Goal: Transaction & Acquisition: Book appointment/travel/reservation

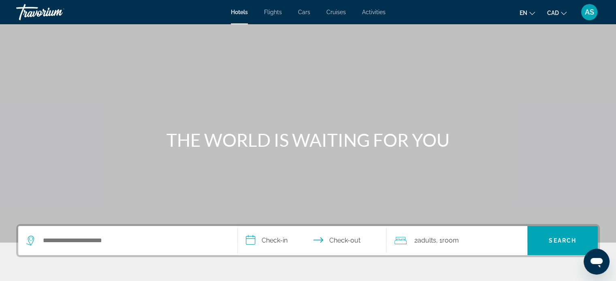
click at [271, 12] on span "Flights" at bounding box center [273, 12] width 18 height 6
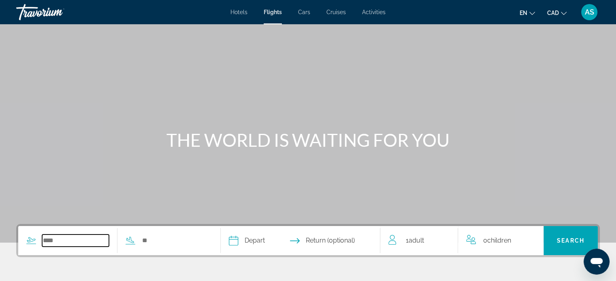
click at [48, 243] on input "Search widget" at bounding box center [75, 241] width 67 height 12
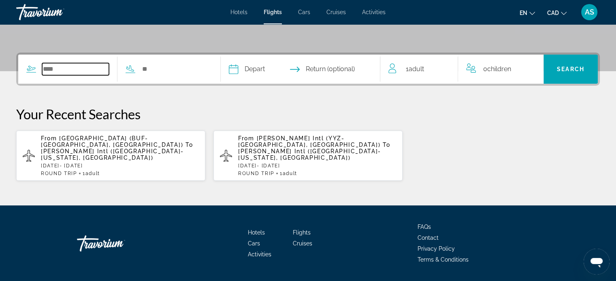
scroll to position [188, 0]
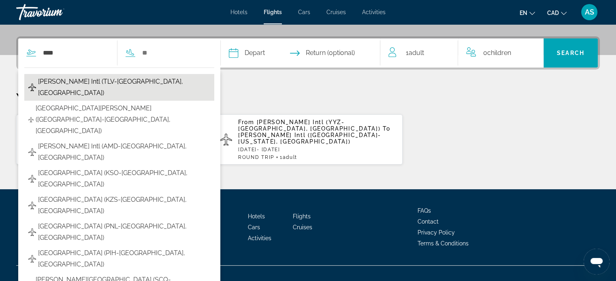
click at [88, 78] on span "[PERSON_NAME] Intl (TLV-[GEOGRAPHIC_DATA], [GEOGRAPHIC_DATA])" at bounding box center [124, 87] width 172 height 23
type input "**********"
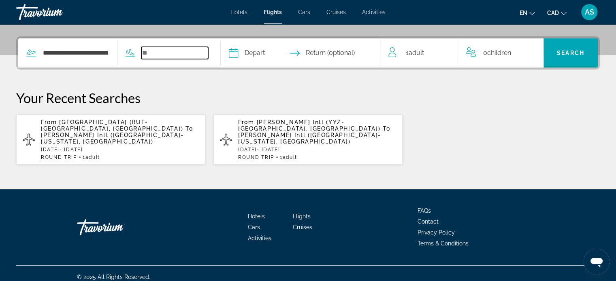
click at [161, 55] on input "Search widget" at bounding box center [174, 53] width 67 height 12
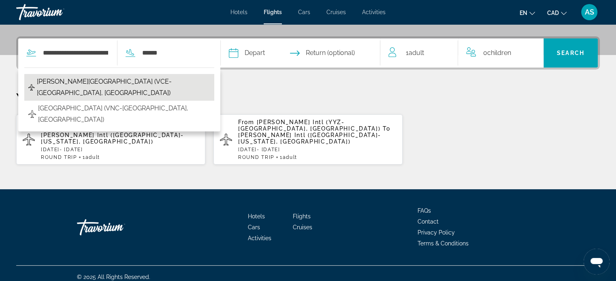
click at [107, 81] on span "[PERSON_NAME][GEOGRAPHIC_DATA] (VCE-[GEOGRAPHIC_DATA], [GEOGRAPHIC_DATA])" at bounding box center [123, 87] width 173 height 23
type input "**********"
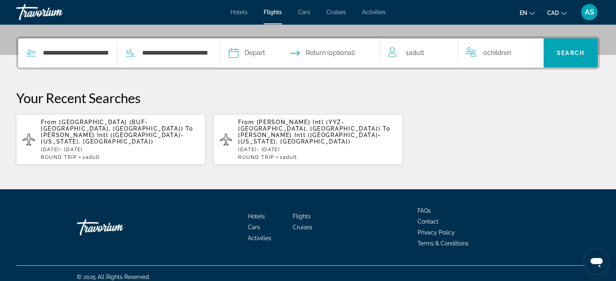
click at [267, 55] on input "Depart date" at bounding box center [266, 54] width 79 height 32
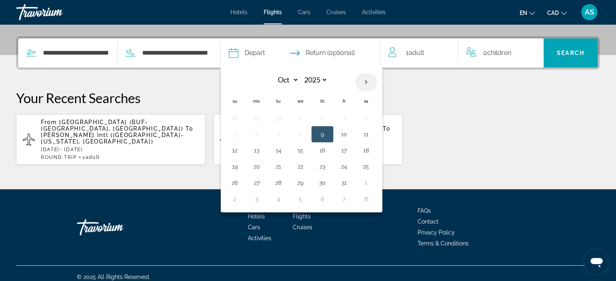
click at [377, 83] on th "Next month" at bounding box center [366, 82] width 22 height 18
click at [377, 84] on th "Next month" at bounding box center [366, 82] width 22 height 18
select select "*"
select select "****"
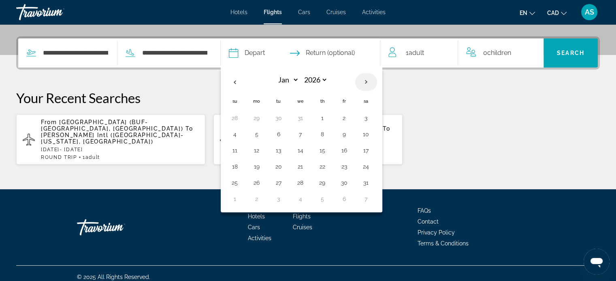
click at [377, 84] on th "Next month" at bounding box center [366, 82] width 22 height 18
select select "*"
click at [241, 183] on button "26" at bounding box center [234, 182] width 13 height 11
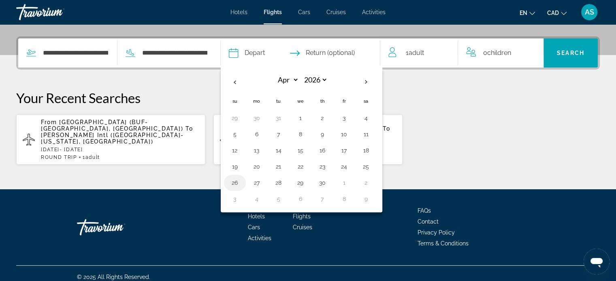
type input "**********"
select select "*"
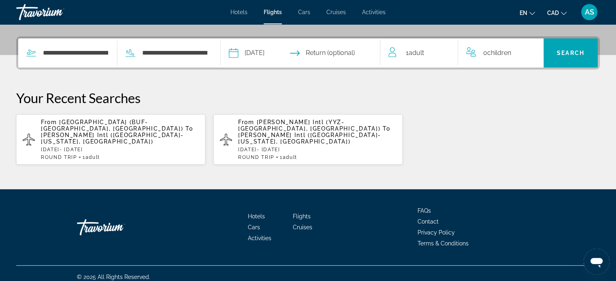
click at [335, 51] on input "Return date" at bounding box center [344, 54] width 79 height 32
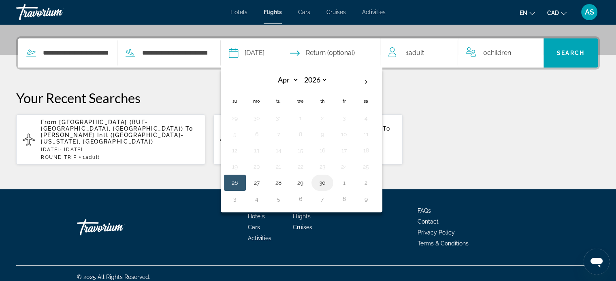
click at [329, 182] on button "30" at bounding box center [322, 182] width 13 height 11
type input "**********"
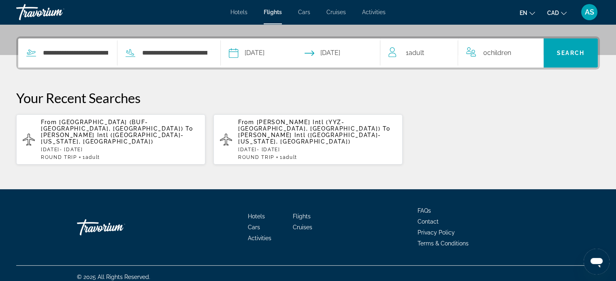
click at [428, 52] on div "1 Adult Adults" at bounding box center [422, 52] width 69 height 11
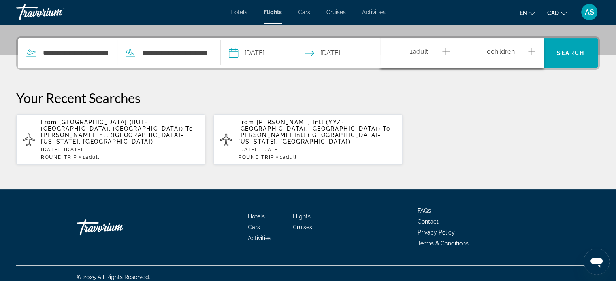
click at [446, 51] on icon "Increment adults" at bounding box center [445, 51] width 7 height 7
click at [565, 51] on span "Search" at bounding box center [571, 53] width 28 height 6
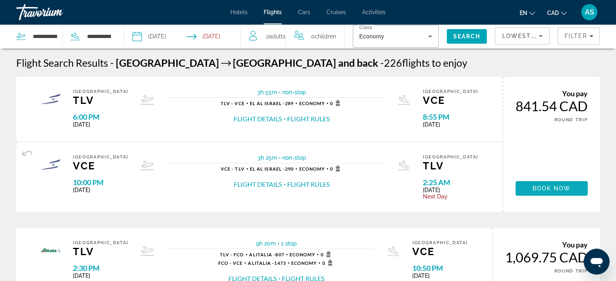
click at [552, 187] on span "Book now" at bounding box center [552, 188] width 38 height 6
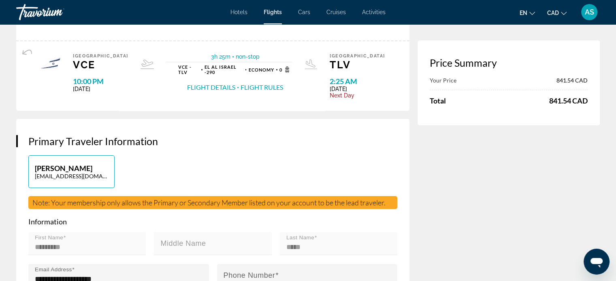
scroll to position [73, 0]
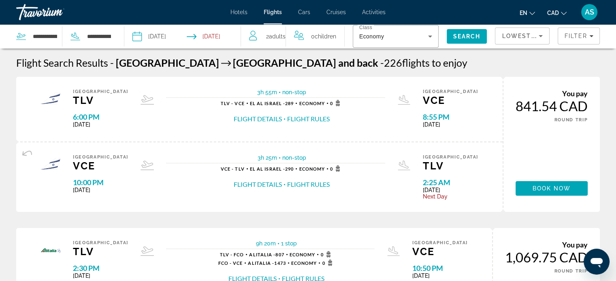
click at [595, 262] on icon "Open messaging window" at bounding box center [596, 263] width 12 height 10
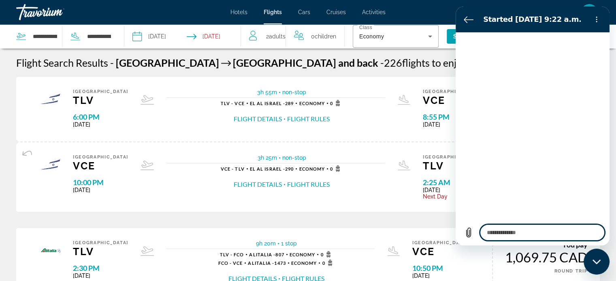
type textarea "*"
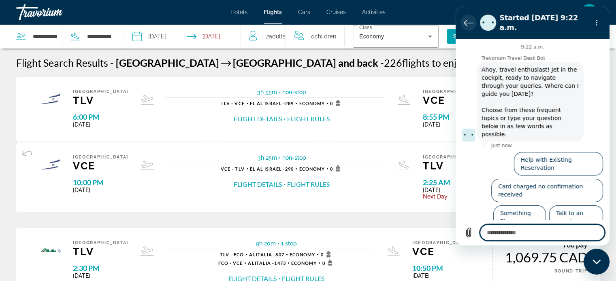
click at [469, 18] on icon "Back to the conversation list" at bounding box center [469, 23] width 10 height 10
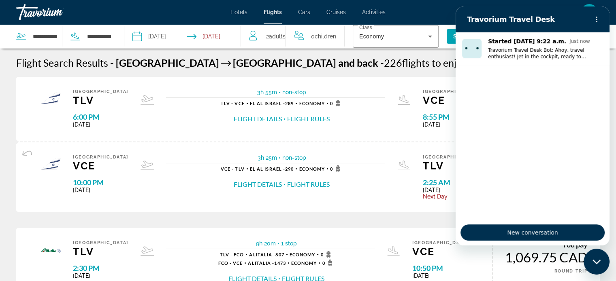
click at [371, 79] on div "[GEOGRAPHIC_DATA] TLV 6:00 PM [DATE] 3h 55m non-stop non-stop TLV - VCE [GEOGRA…" at bounding box center [259, 109] width 486 height 65
click at [418, 67] on div "Flight Search Results - [GEOGRAPHIC_DATA] [GEOGRAPHIC_DATA] and back - 226 flig…" at bounding box center [308, 63] width 584 height 12
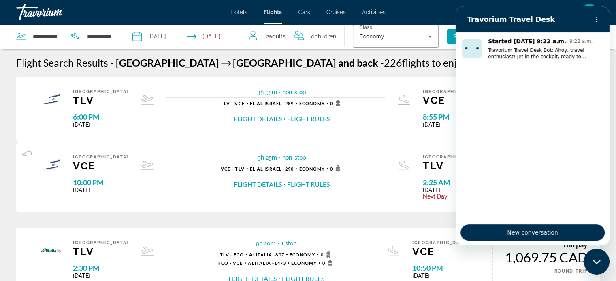
click at [597, 260] on icon "Close messaging window" at bounding box center [596, 262] width 9 height 5
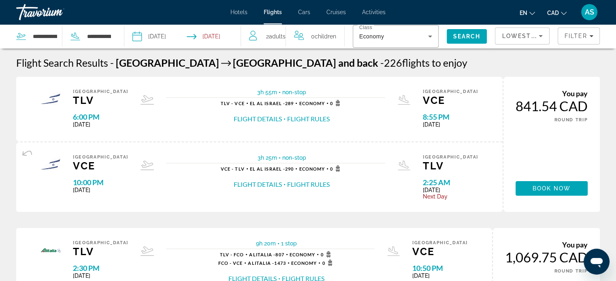
click at [597, 260] on icon "Open messaging window" at bounding box center [596, 263] width 12 height 10
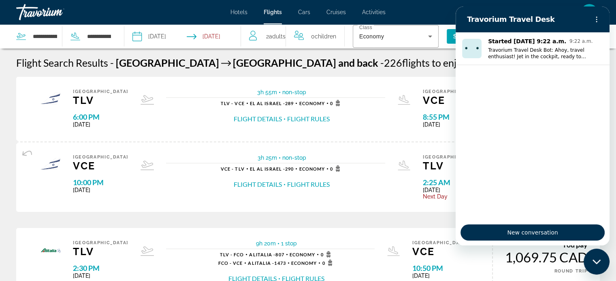
click at [597, 260] on icon "Close messaging window" at bounding box center [596, 262] width 9 height 5
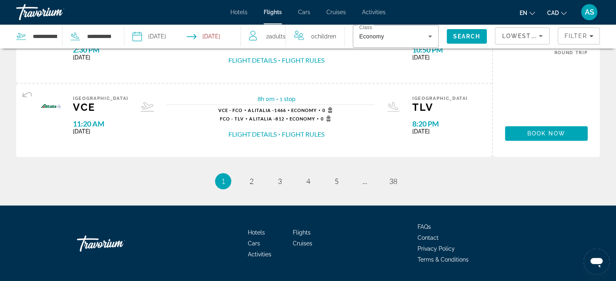
scroll to position [878, 0]
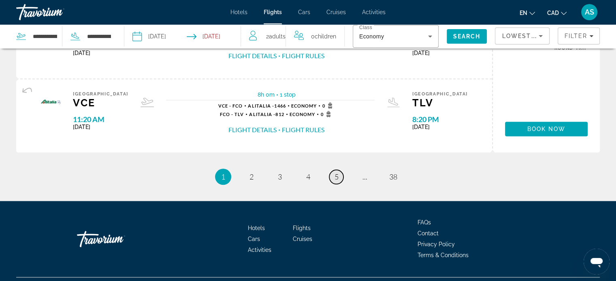
click at [337, 177] on span "5" at bounding box center [336, 177] width 4 height 9
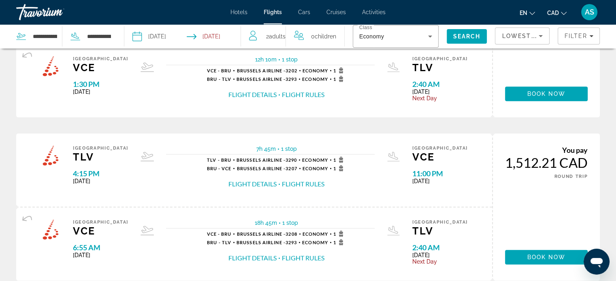
scroll to position [867, 0]
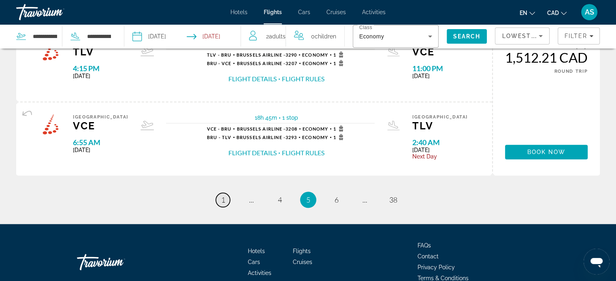
click at [222, 197] on span "1" at bounding box center [223, 200] width 4 height 9
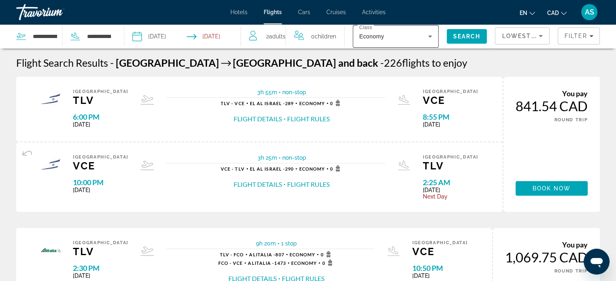
click at [428, 36] on icon "Search widget" at bounding box center [430, 37] width 4 height 2
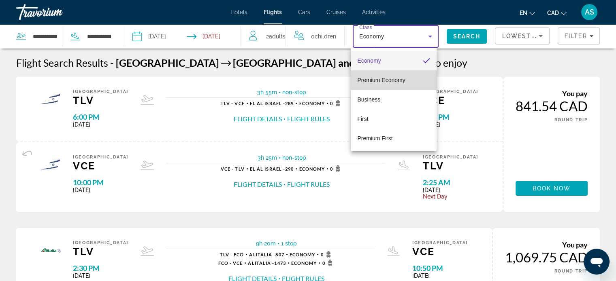
click at [375, 82] on span "Premium Economy" at bounding box center [381, 80] width 48 height 6
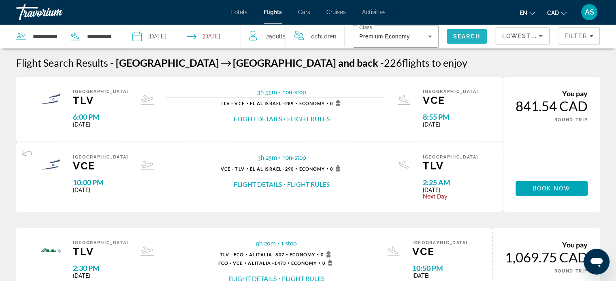
click at [461, 32] on span "Search" at bounding box center [467, 36] width 40 height 19
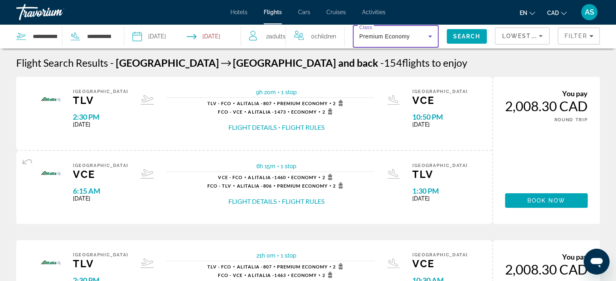
click at [428, 37] on icon "Search widget" at bounding box center [430, 37] width 4 height 2
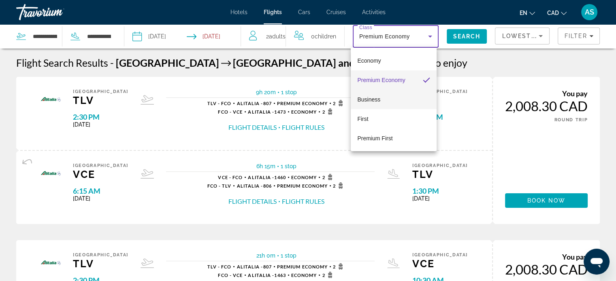
click at [373, 99] on span "Business" at bounding box center [368, 99] width 23 height 6
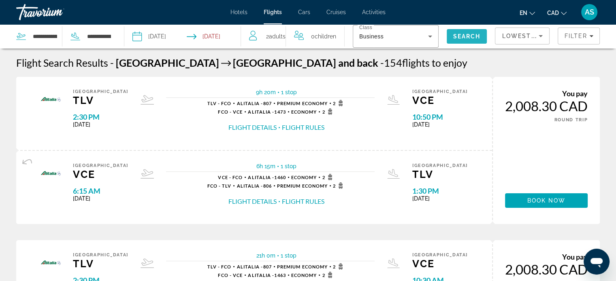
click at [459, 34] on span "Search" at bounding box center [467, 36] width 28 height 6
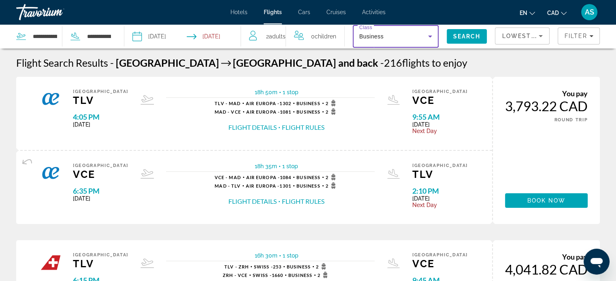
click at [428, 37] on icon "Search widget" at bounding box center [430, 37] width 4 height 2
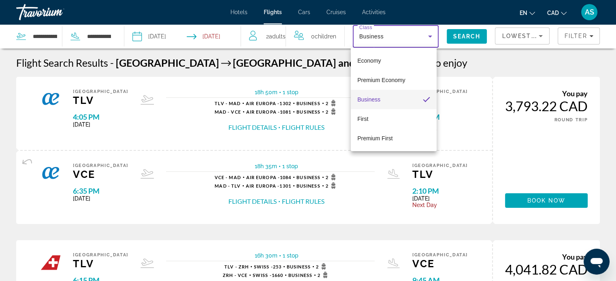
click at [428, 37] on div at bounding box center [308, 140] width 616 height 281
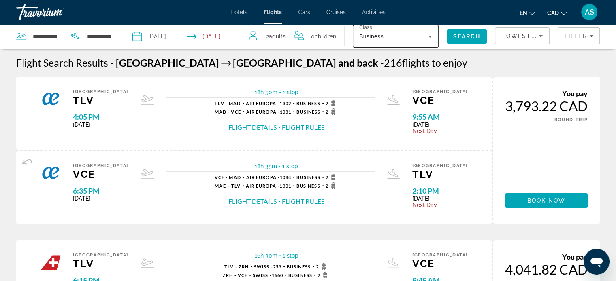
click at [428, 37] on icon "Search widget" at bounding box center [430, 37] width 4 height 2
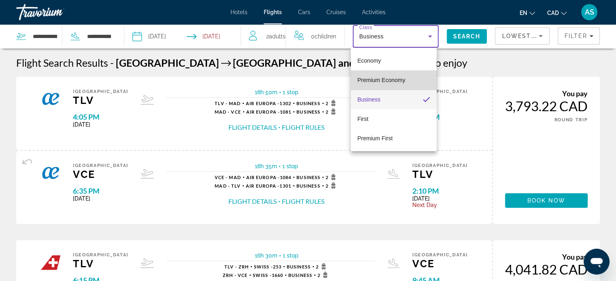
click at [401, 82] on span "Premium Economy" at bounding box center [381, 80] width 48 height 6
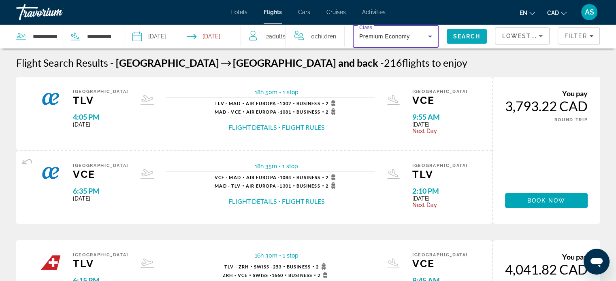
click at [458, 35] on span "Search" at bounding box center [467, 36] width 28 height 6
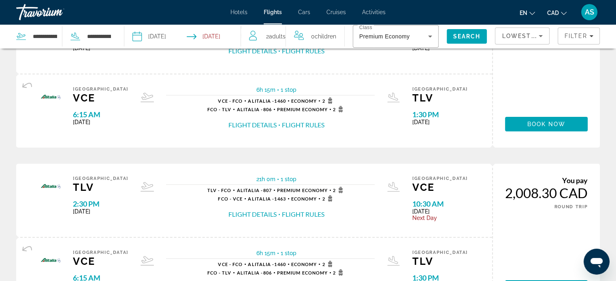
scroll to position [68, 0]
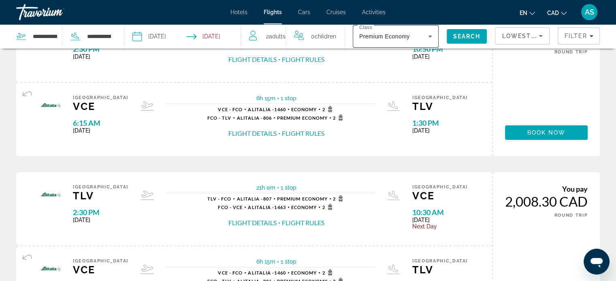
click at [426, 36] on icon "Search widget" at bounding box center [430, 37] width 10 height 10
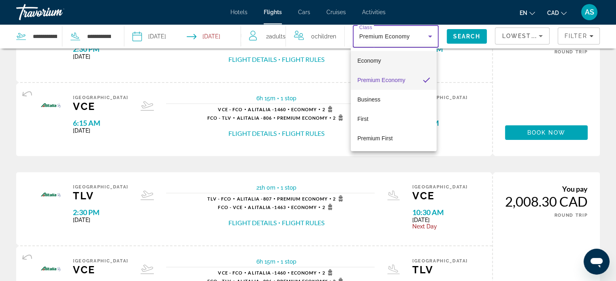
click at [375, 58] on span "Economy" at bounding box center [368, 61] width 23 height 6
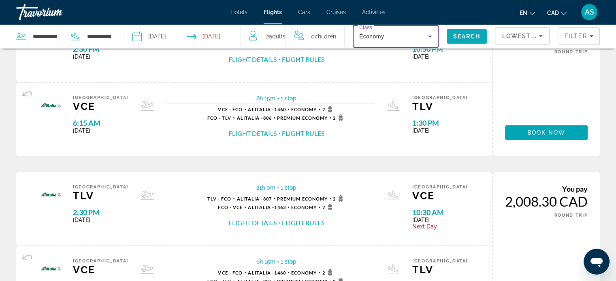
click at [458, 36] on span "Search" at bounding box center [467, 36] width 28 height 6
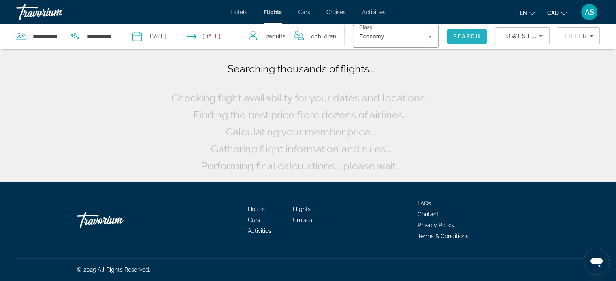
scroll to position [0, 0]
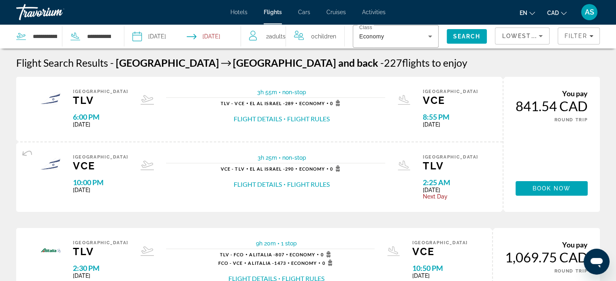
click at [563, 12] on icon "Change currency" at bounding box center [564, 14] width 6 height 6
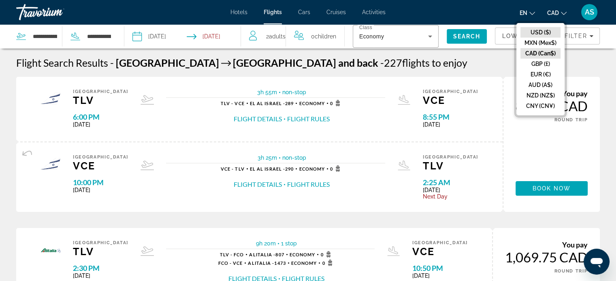
click at [535, 30] on button "USD ($)" at bounding box center [540, 32] width 40 height 11
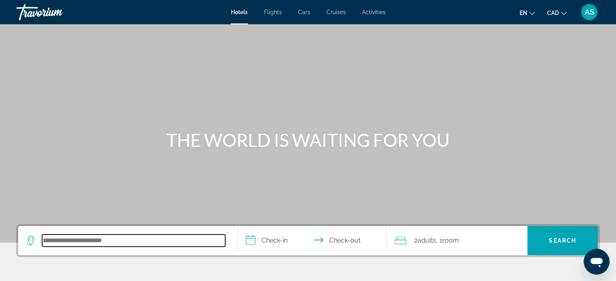
click at [66, 239] on input "Search hotel destination" at bounding box center [133, 241] width 183 height 12
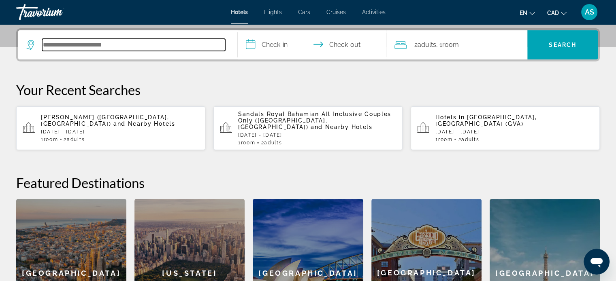
scroll to position [198, 0]
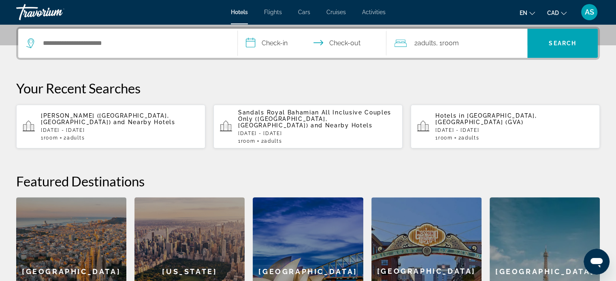
click at [64, 119] on div "Vecellio (Venice, IT) and Nearby Hotels Sun, 26 Apr - Thu, 30 Apr 1 Room rooms …" at bounding box center [120, 127] width 158 height 28
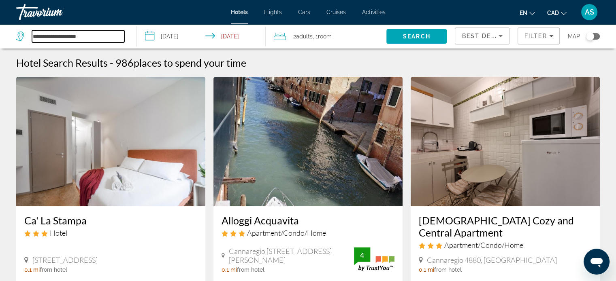
click at [68, 40] on input "**********" at bounding box center [78, 36] width 92 height 12
click at [95, 39] on input "**********" at bounding box center [78, 36] width 92 height 12
type input "*"
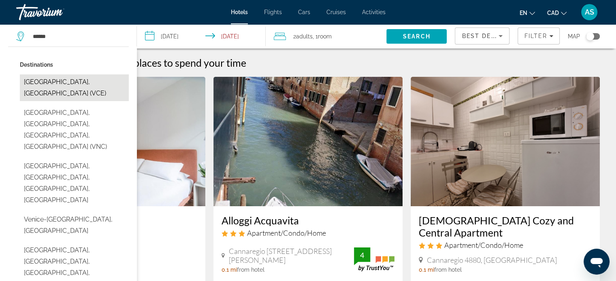
click at [52, 85] on button "Venice, Italy (VCE)" at bounding box center [74, 88] width 109 height 27
type input "**********"
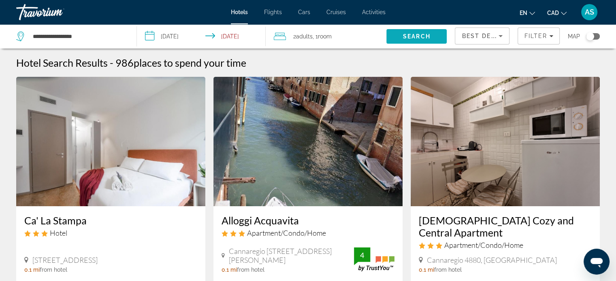
click at [402, 35] on span "Search" at bounding box center [416, 36] width 60 height 19
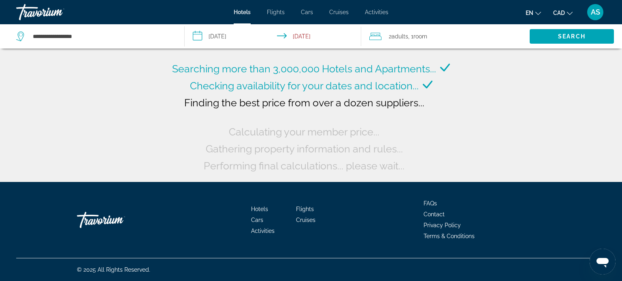
click at [568, 13] on icon "Change currency" at bounding box center [570, 13] width 6 height 3
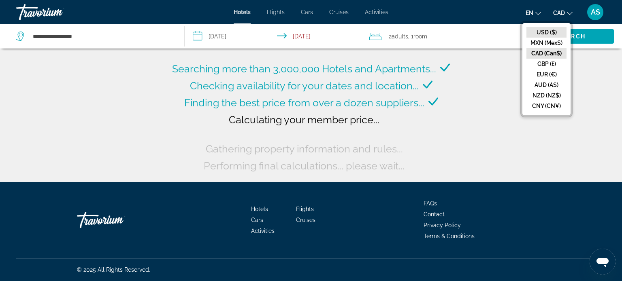
click at [543, 31] on button "USD ($)" at bounding box center [546, 32] width 40 height 11
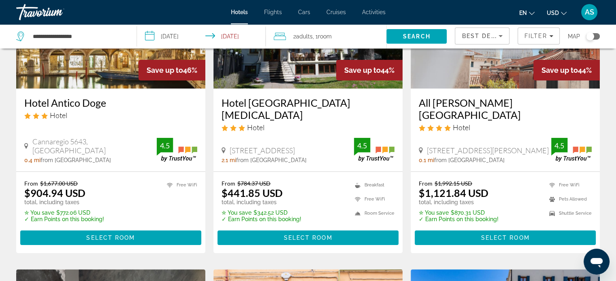
scroll to position [120, 0]
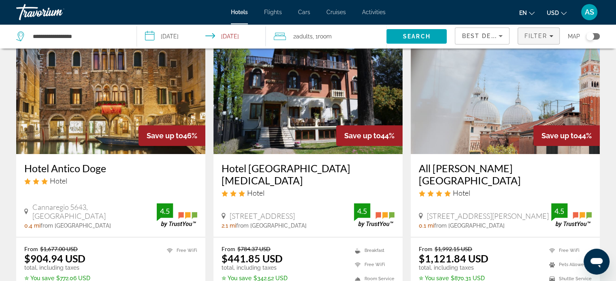
click at [552, 36] on icon "Filters" at bounding box center [551, 36] width 4 height 2
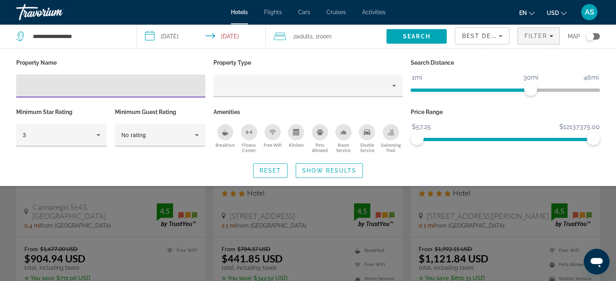
click at [30, 83] on input "Hotel Filters" at bounding box center [111, 86] width 176 height 10
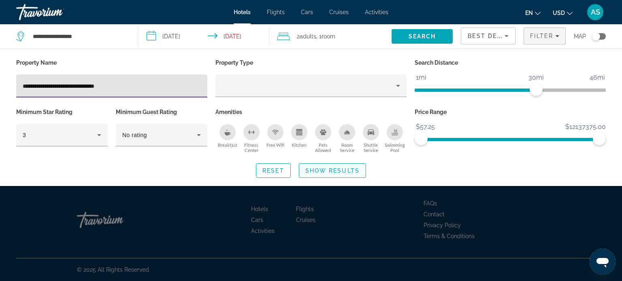
type input "**********"
click at [318, 168] on span "Show Results" at bounding box center [332, 171] width 54 height 6
